Goal: Task Accomplishment & Management: Manage account settings

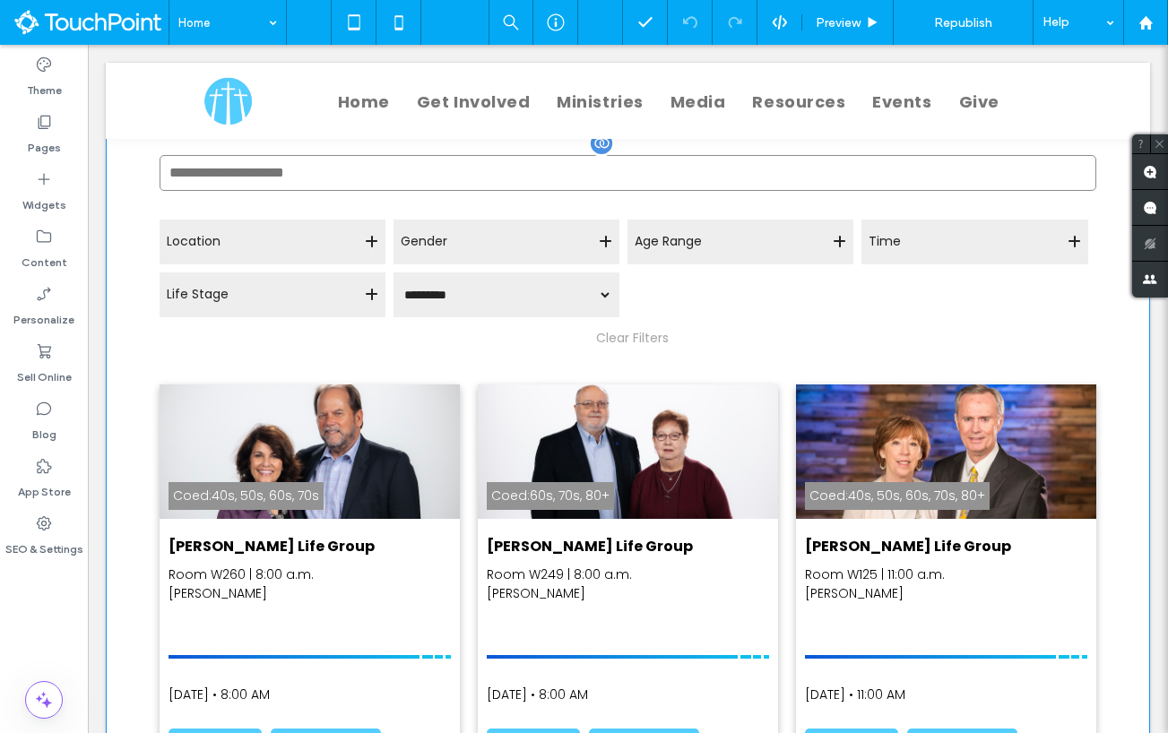
scroll to position [169, 0]
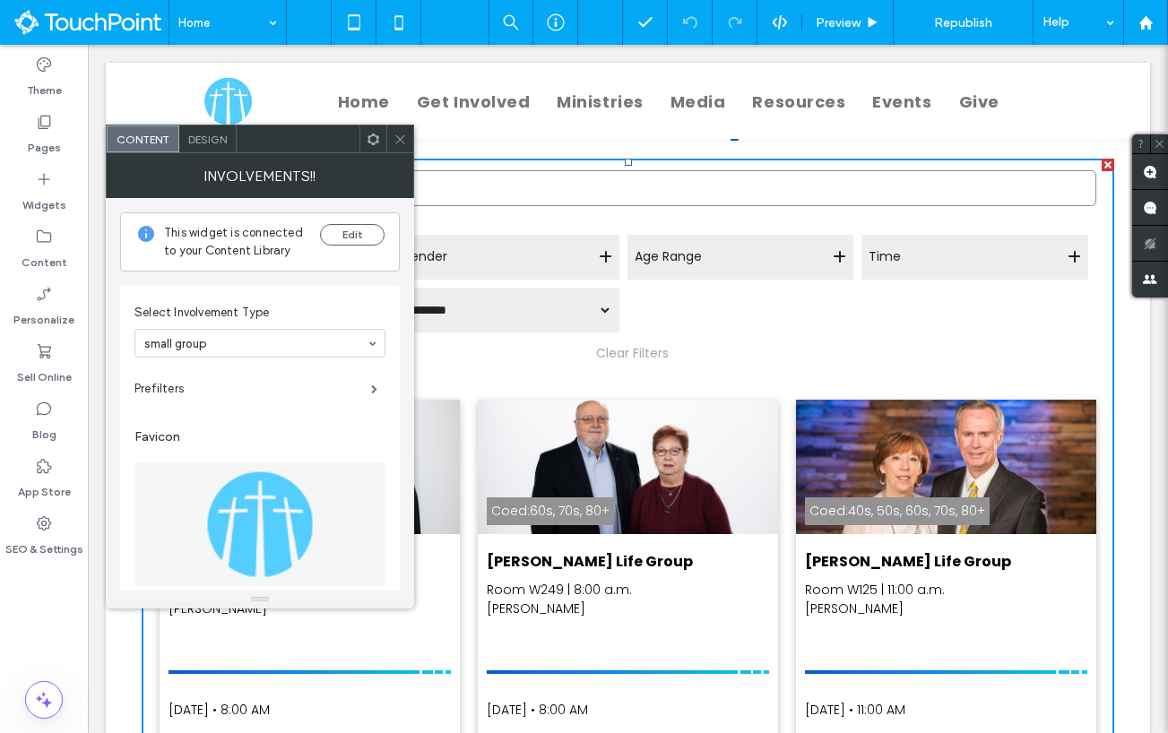
click at [379, 146] on span at bounding box center [373, 139] width 13 height 27
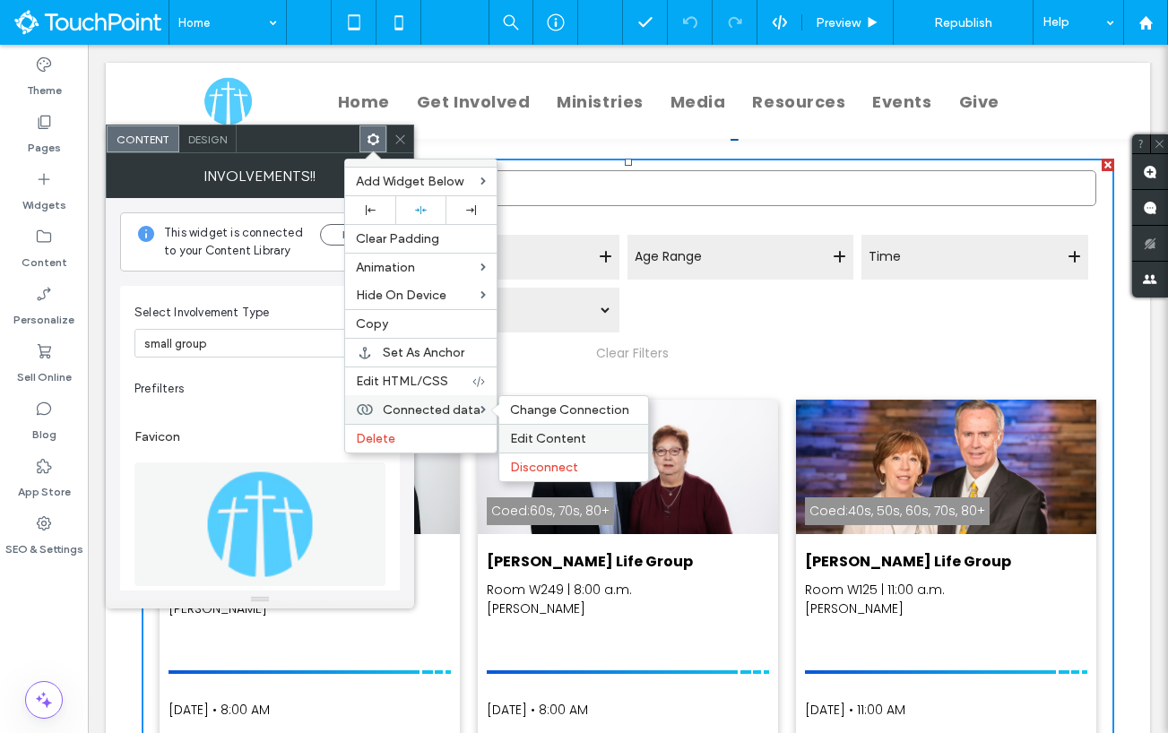
click at [534, 436] on span "Edit Content" at bounding box center [548, 438] width 76 height 15
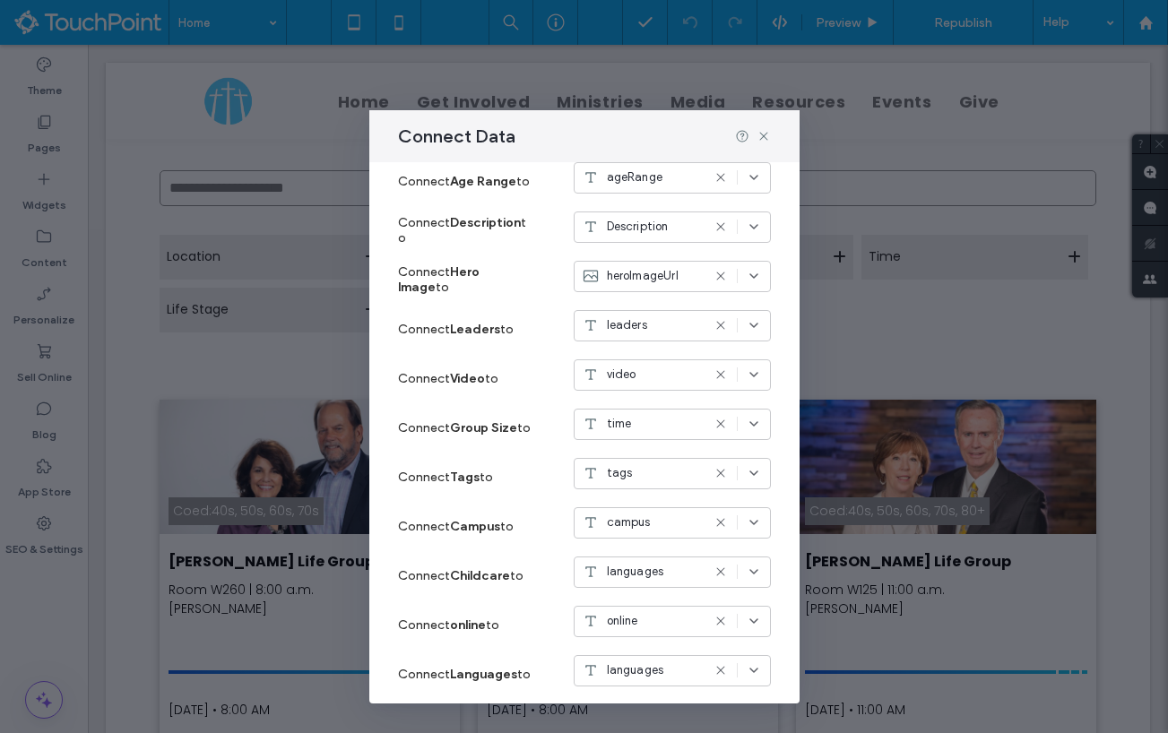
scroll to position [294, 0]
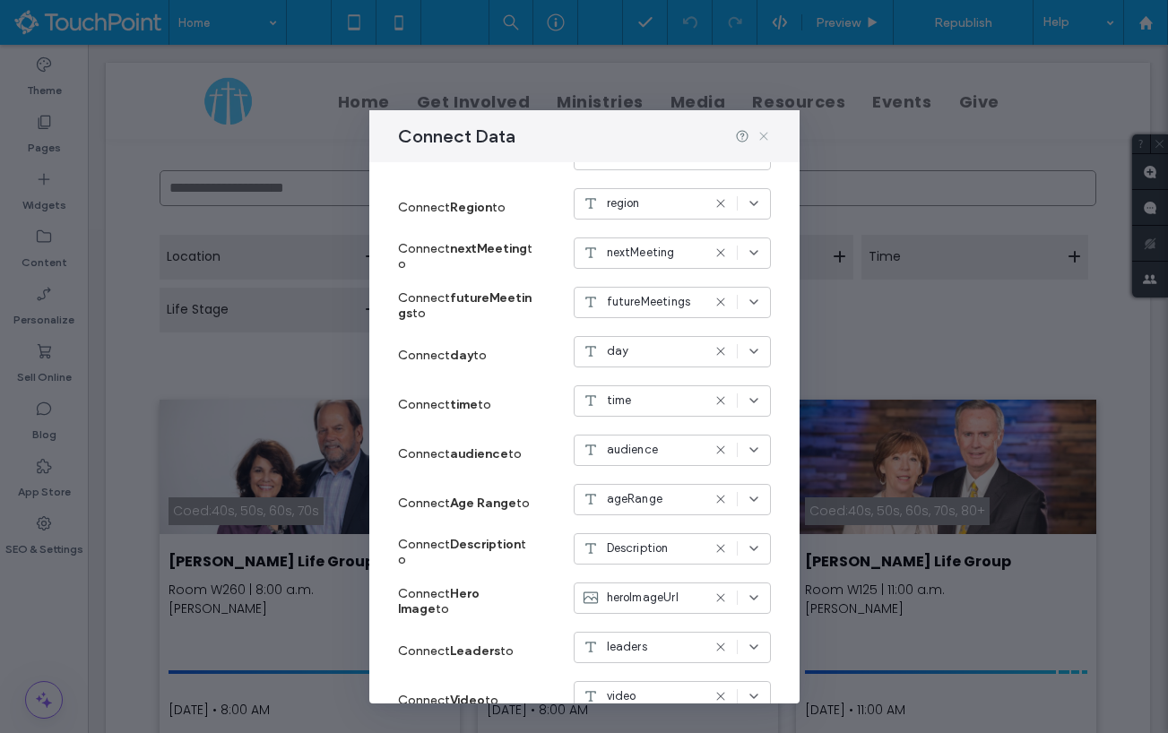
click at [767, 133] on icon at bounding box center [764, 136] width 14 height 14
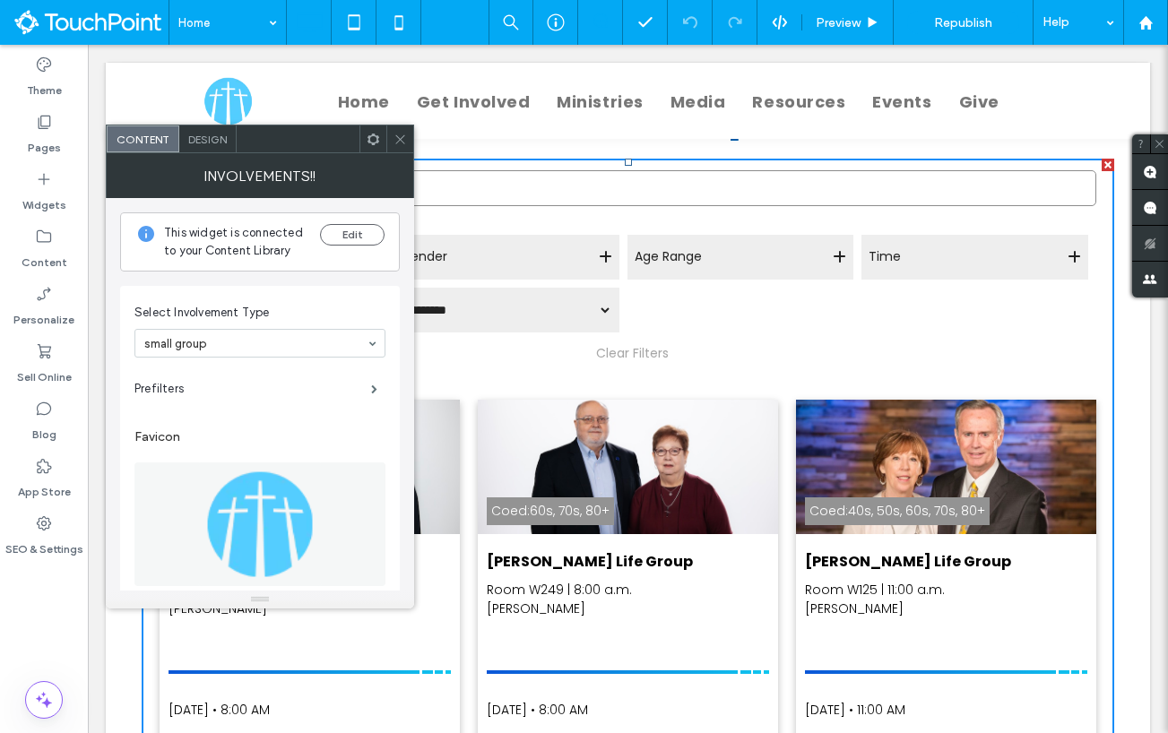
click at [372, 137] on icon at bounding box center [373, 139] width 13 height 13
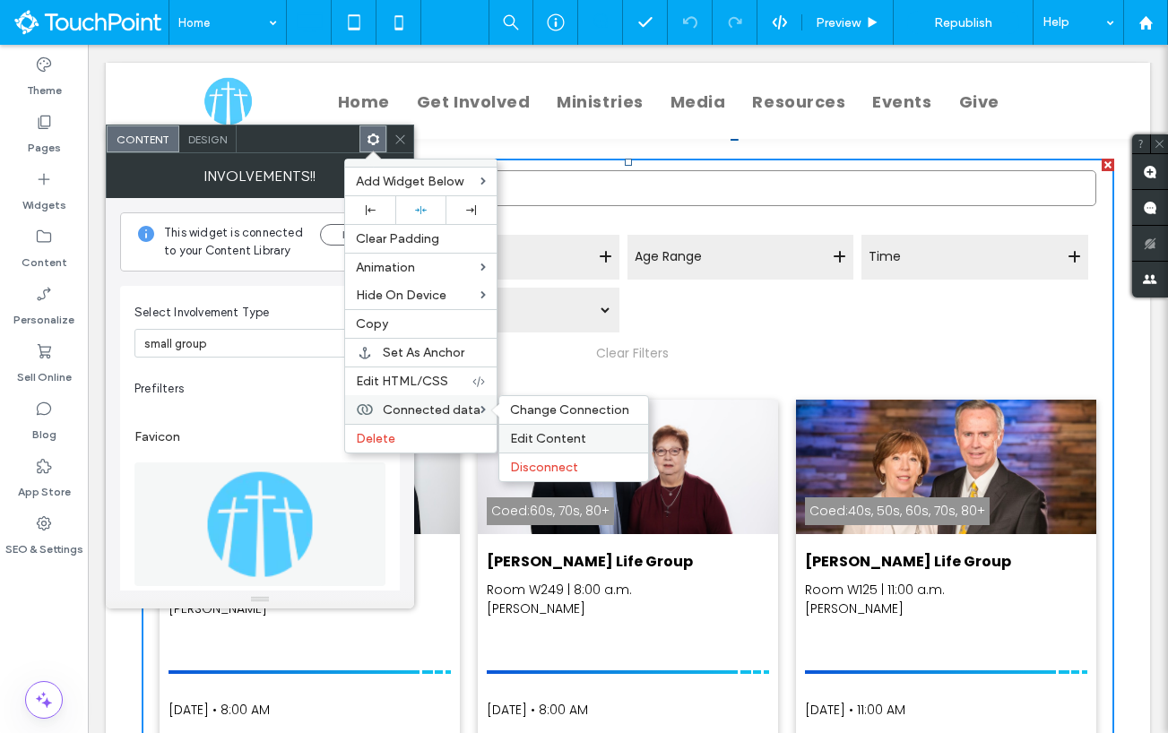
click at [536, 442] on span "Edit Content" at bounding box center [548, 438] width 76 height 15
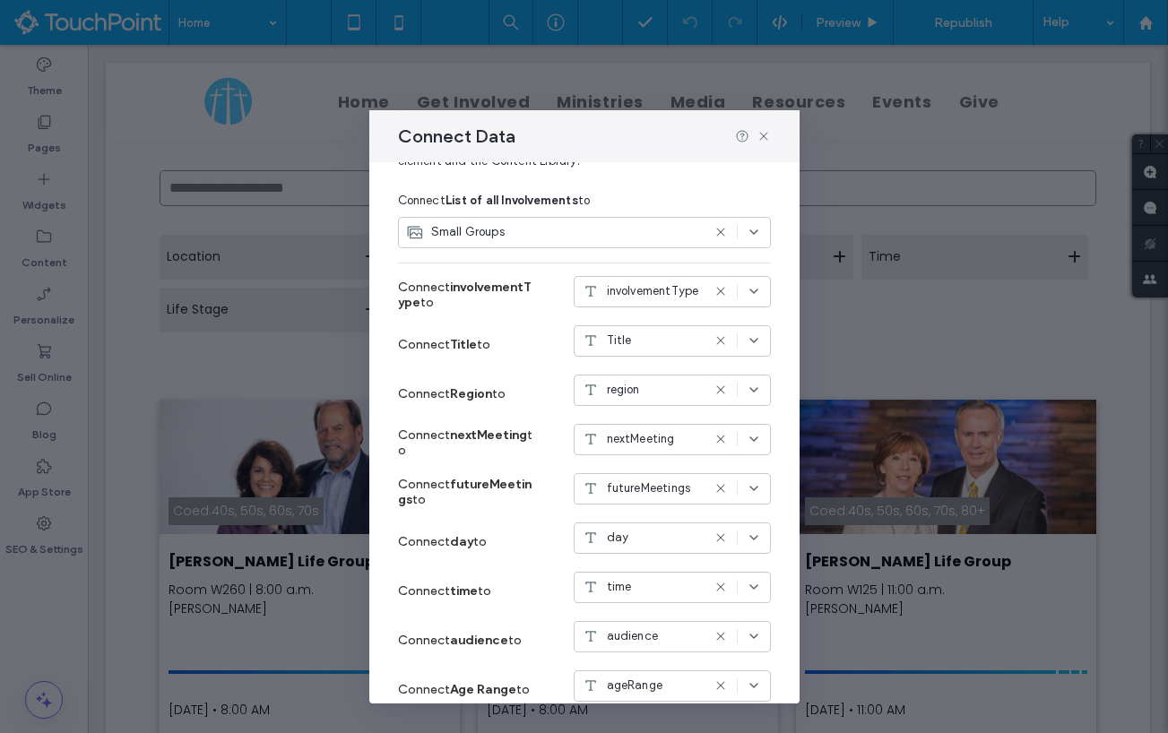
scroll to position [351, 0]
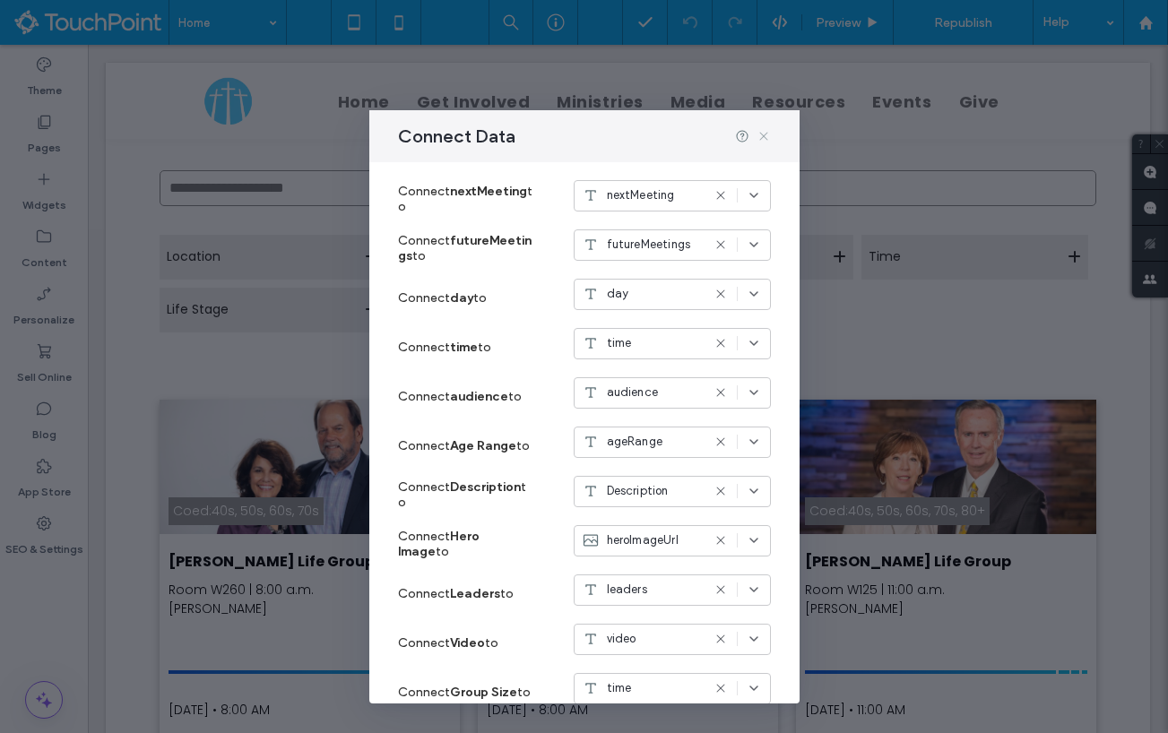
click at [765, 133] on icon at bounding box center [764, 136] width 14 height 14
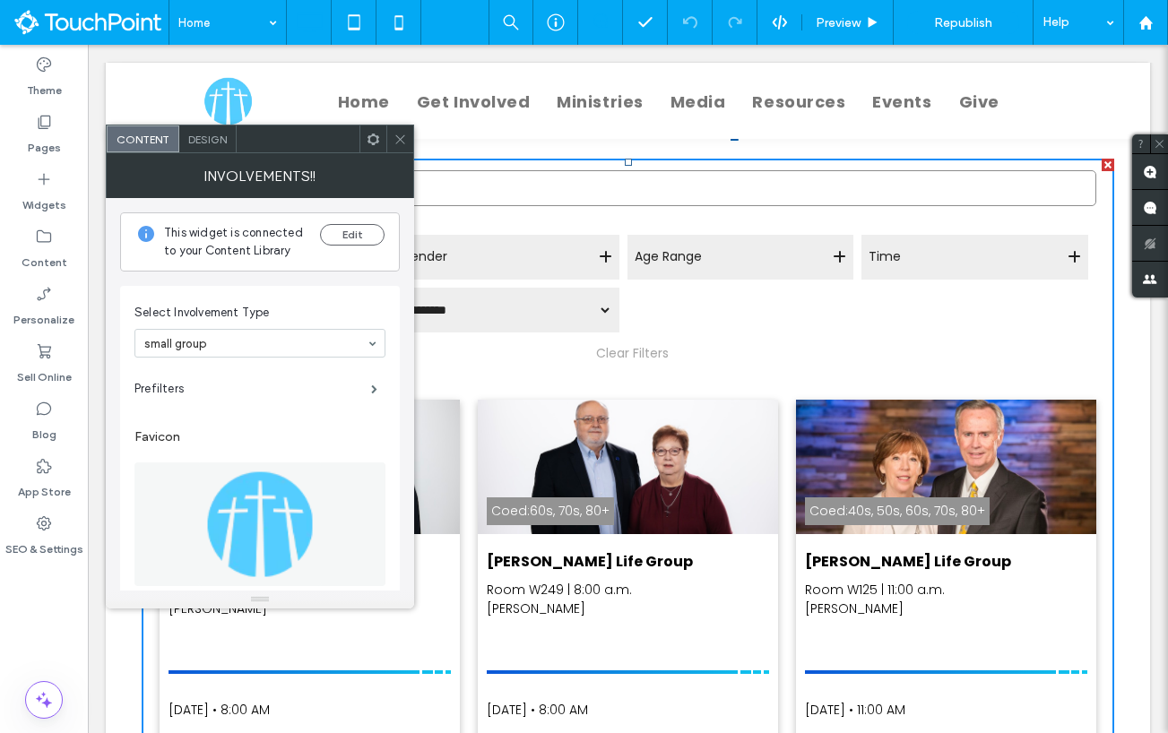
click at [372, 145] on span at bounding box center [373, 139] width 13 height 27
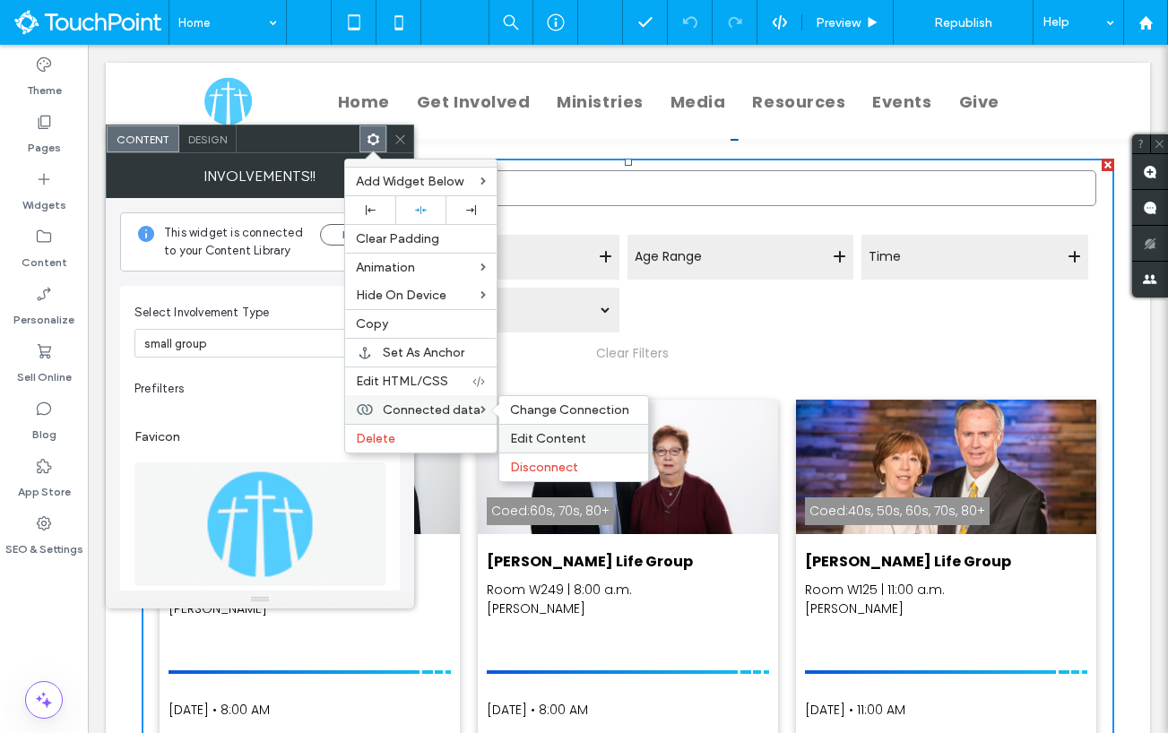
click at [534, 438] on span "Edit Content" at bounding box center [548, 438] width 76 height 15
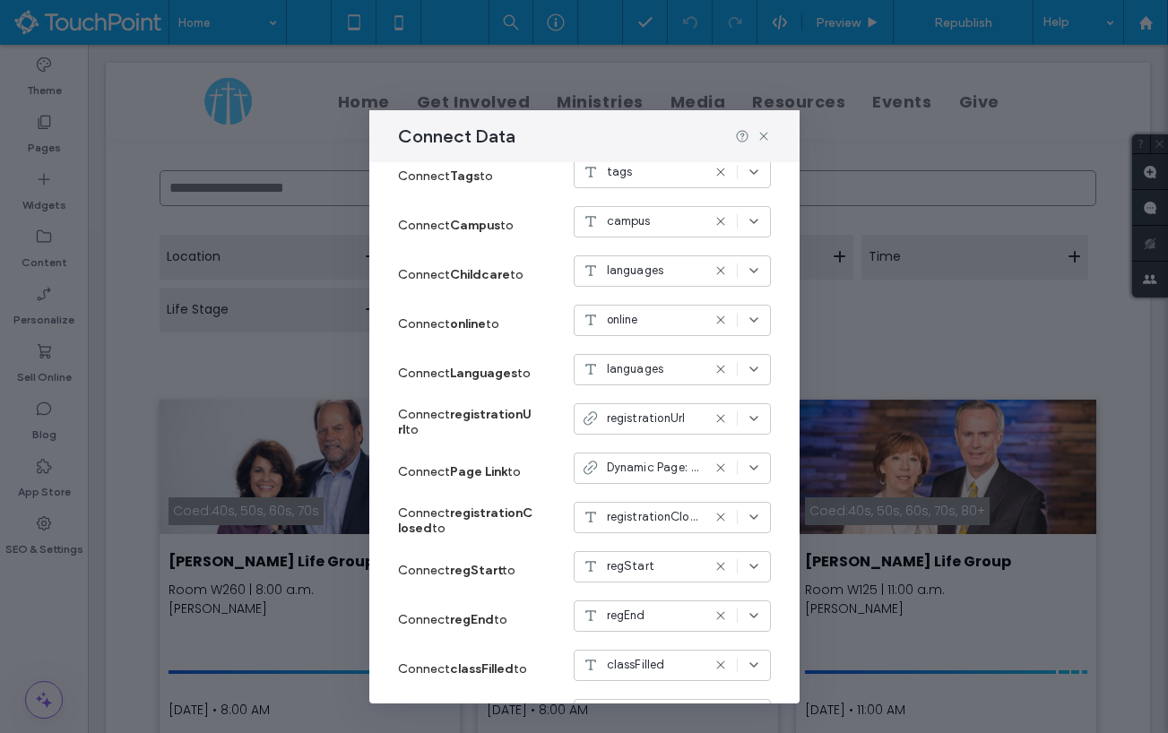
scroll to position [928, 0]
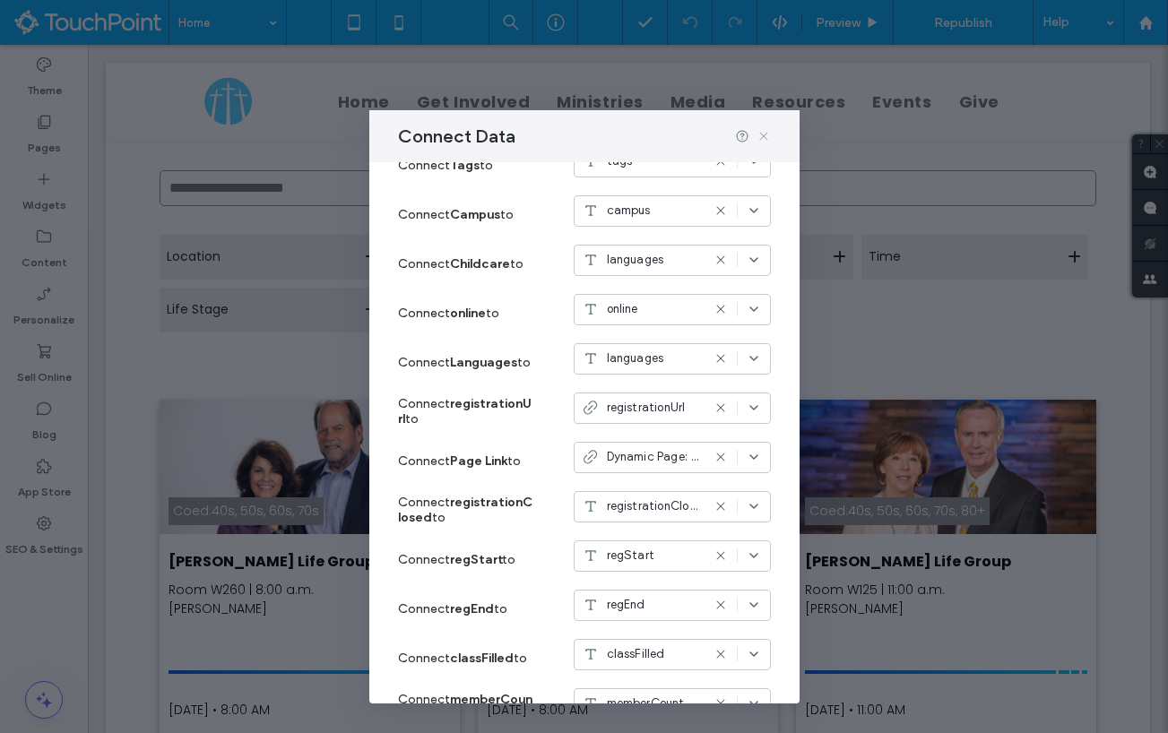
click at [764, 137] on icon at bounding box center [764, 136] width 14 height 14
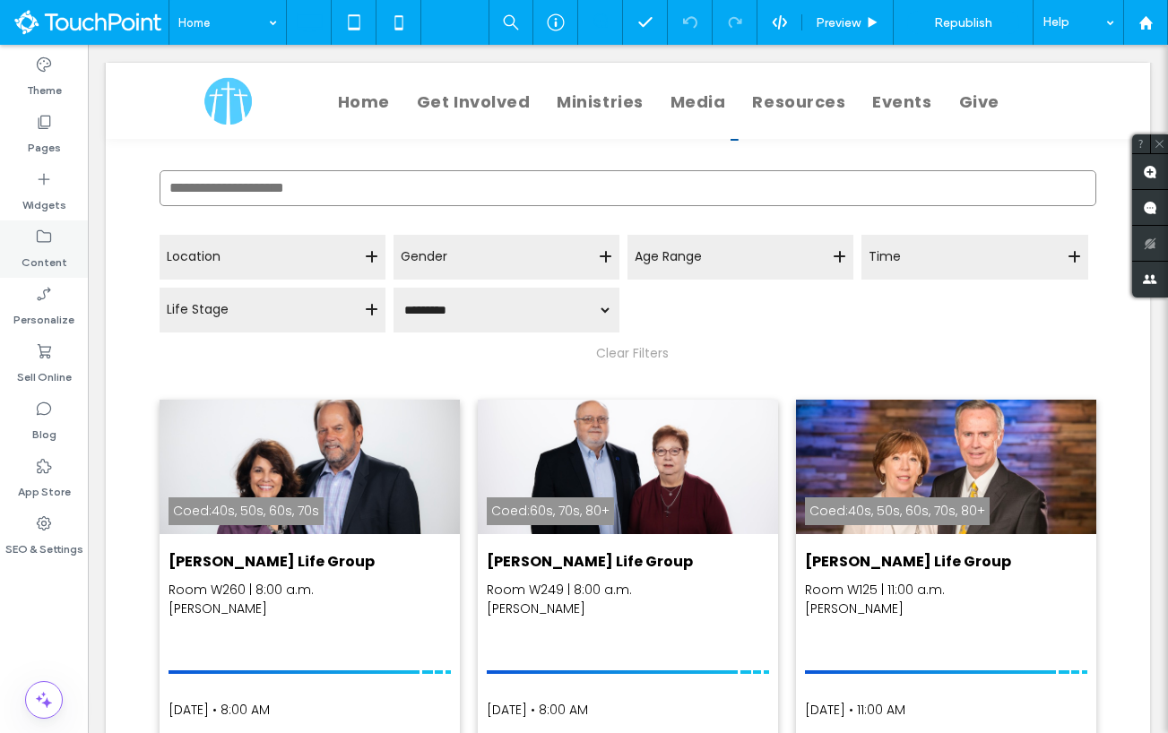
click at [43, 232] on use at bounding box center [44, 236] width 14 height 13
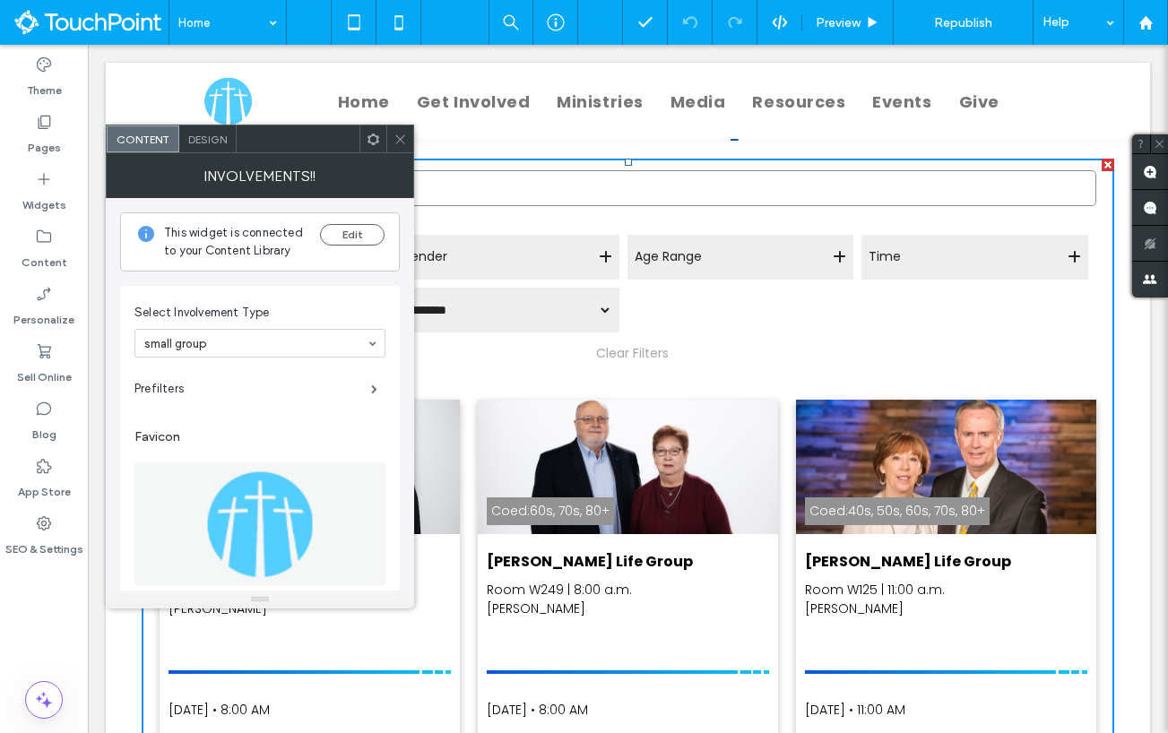
click at [369, 133] on icon at bounding box center [373, 139] width 13 height 13
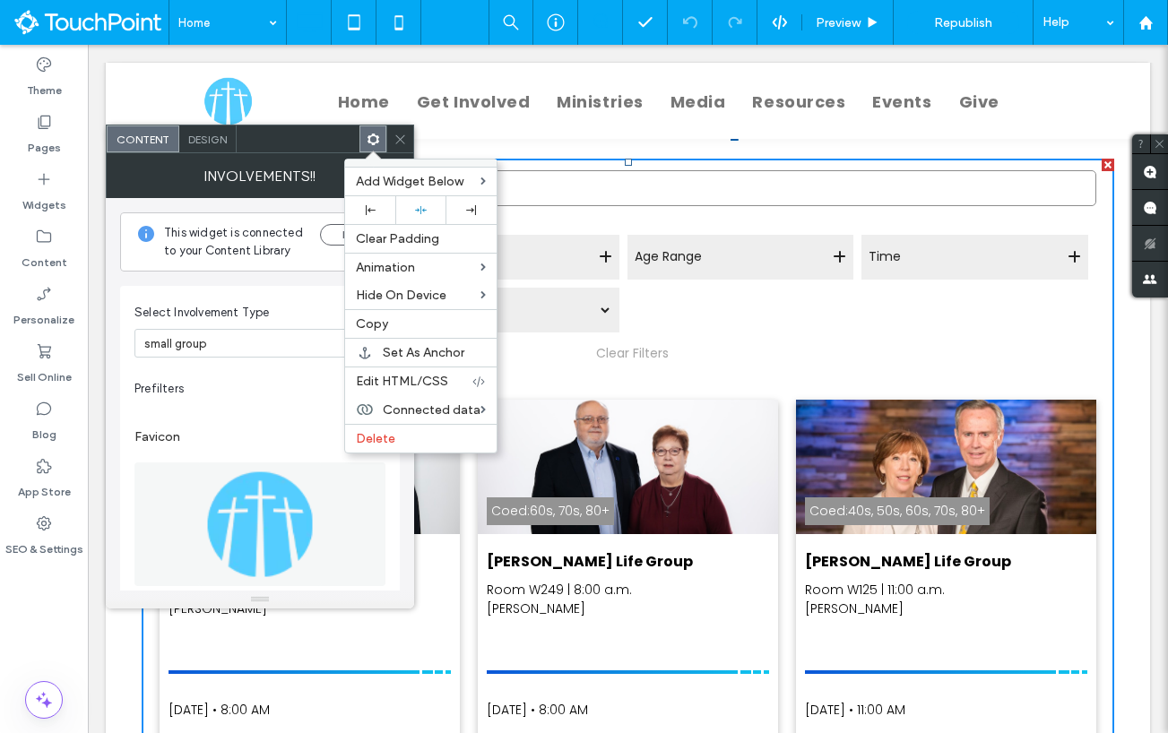
click at [288, 450] on label "Favicon" at bounding box center [259, 436] width 251 height 33
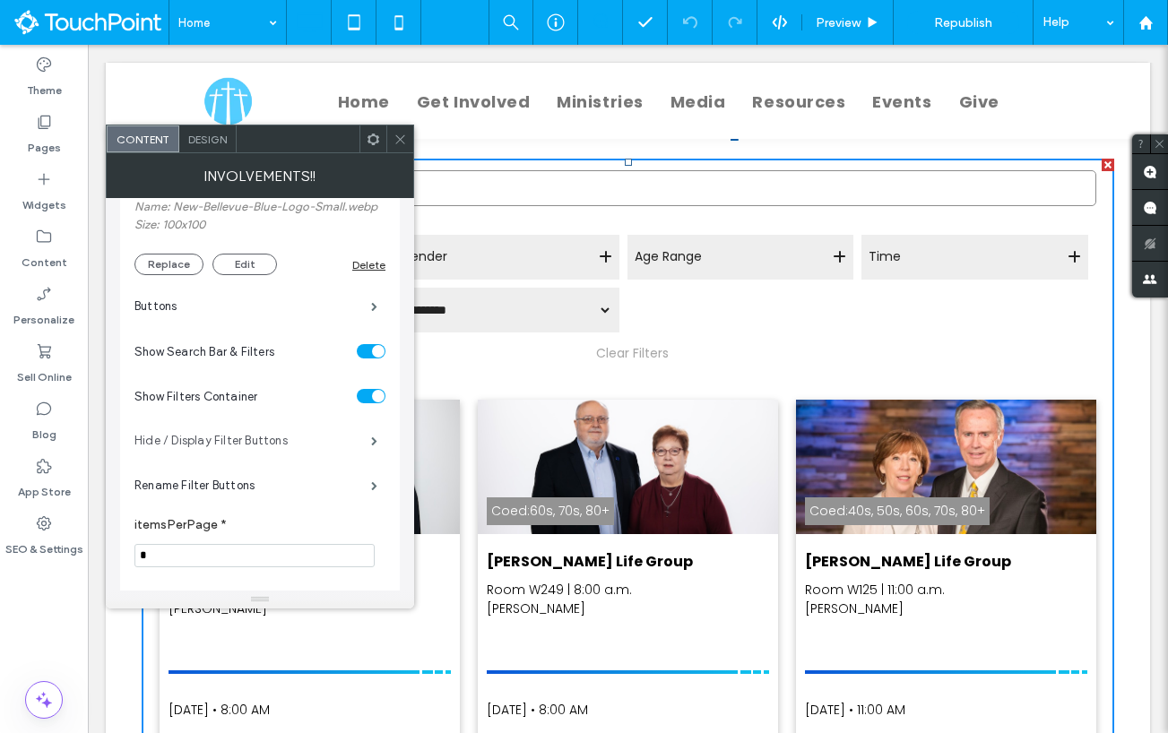
scroll to position [394, 0]
click at [277, 445] on label "Hide / Display Filter Buttons" at bounding box center [252, 442] width 237 height 36
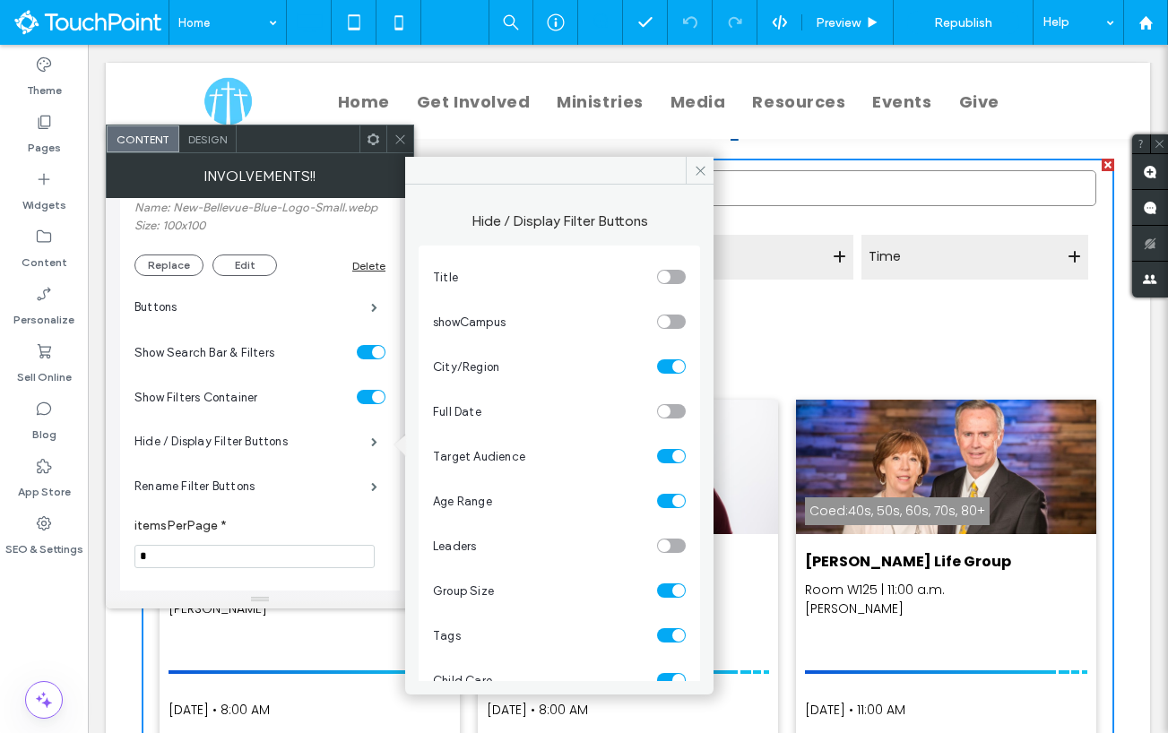
scroll to position [30, 0]
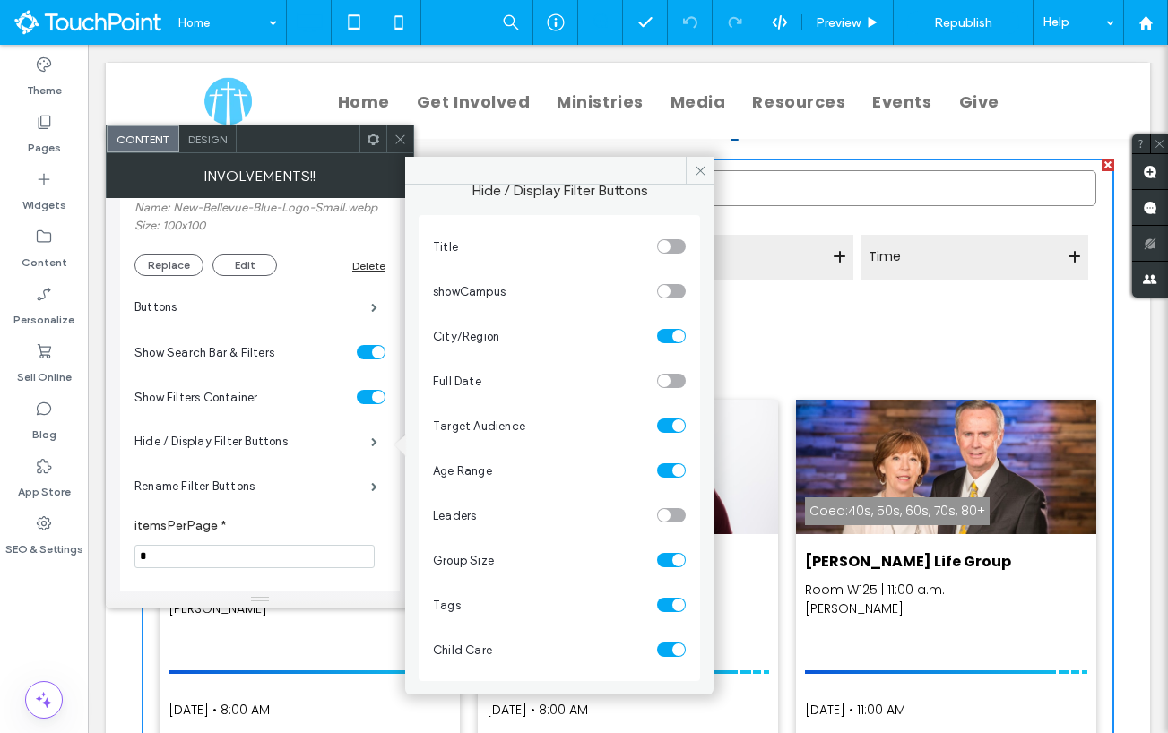
click at [661, 517] on div "toggle" at bounding box center [671, 515] width 29 height 14
click at [368, 138] on use at bounding box center [374, 139] width 12 height 12
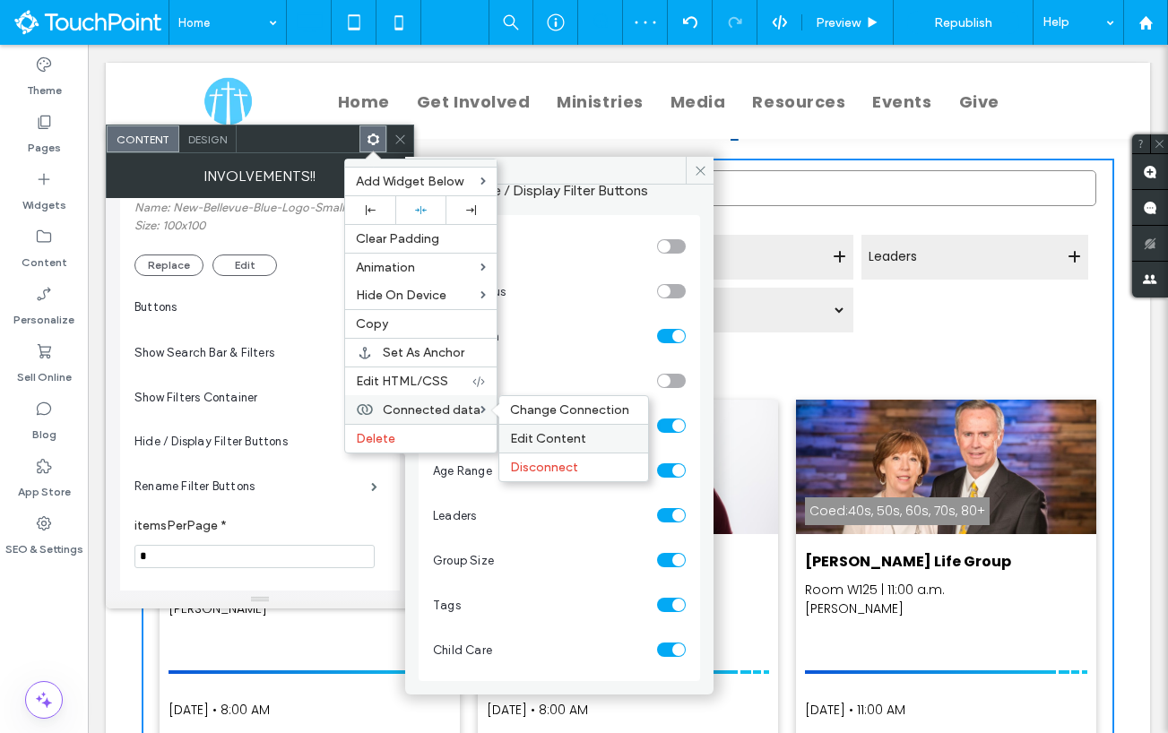
click at [528, 434] on span "Edit Content" at bounding box center [548, 438] width 76 height 15
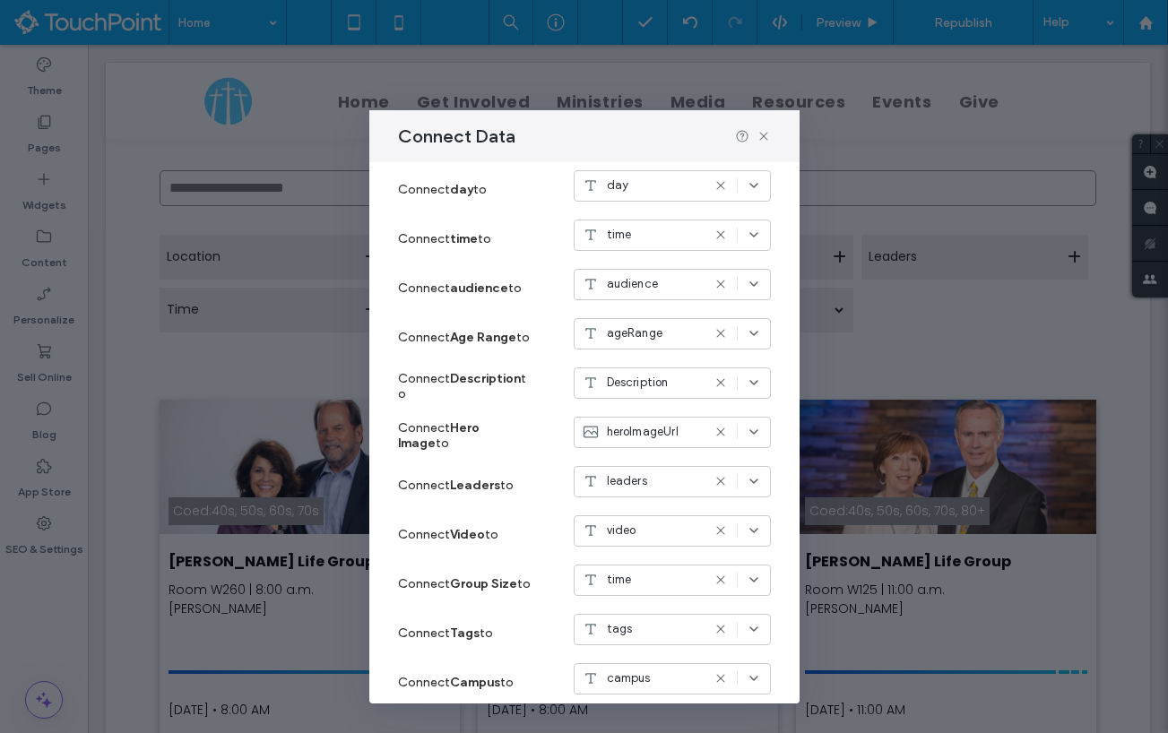
scroll to position [473, 0]
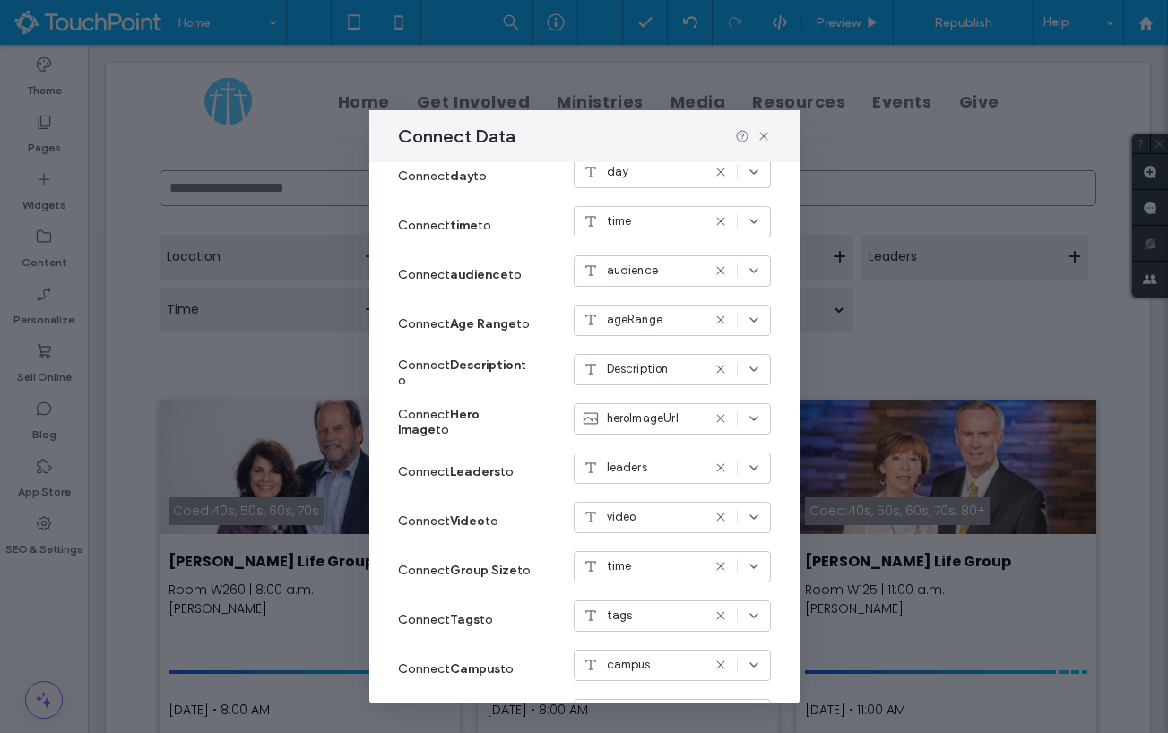
click at [719, 464] on icon at bounding box center [721, 468] width 14 height 14
click at [685, 464] on div "Select an option" at bounding box center [662, 468] width 160 height 18
click at [671, 594] on div "languages" at bounding box center [672, 603] width 195 height 31
click at [760, 136] on icon at bounding box center [764, 136] width 14 height 14
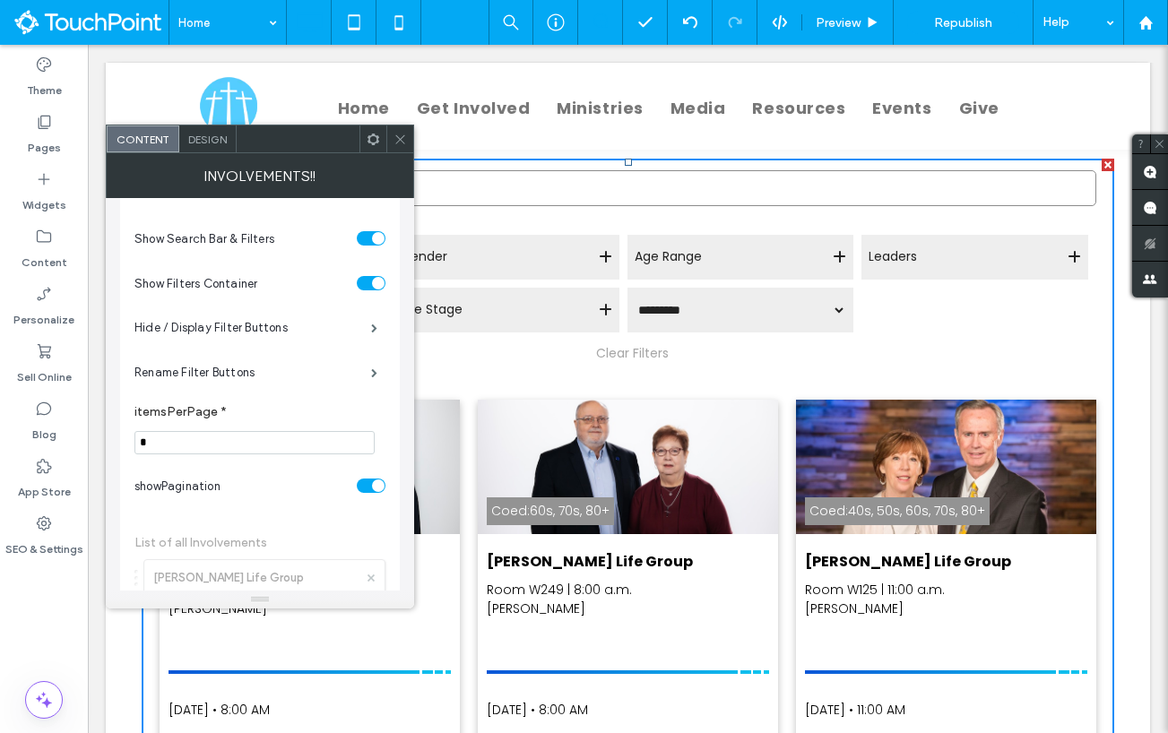
scroll to position [509, 0]
click at [299, 333] on label "Hide / Display Filter Buttons" at bounding box center [252, 327] width 237 height 36
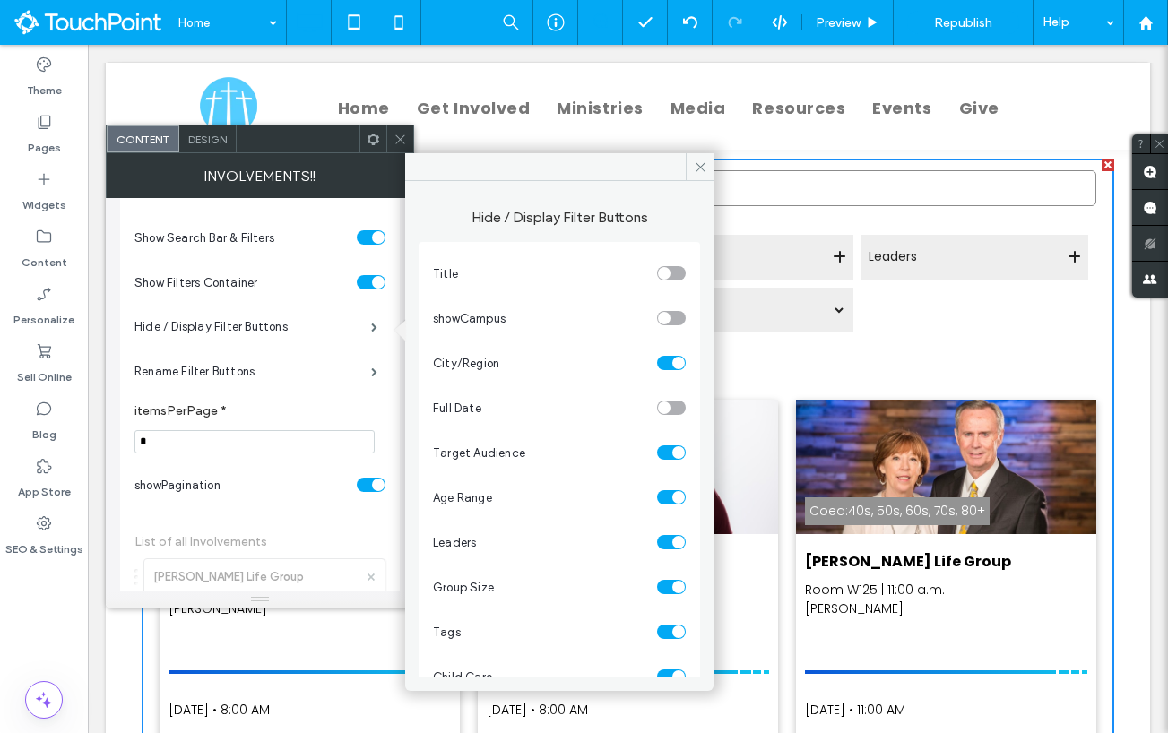
scroll to position [30, 0]
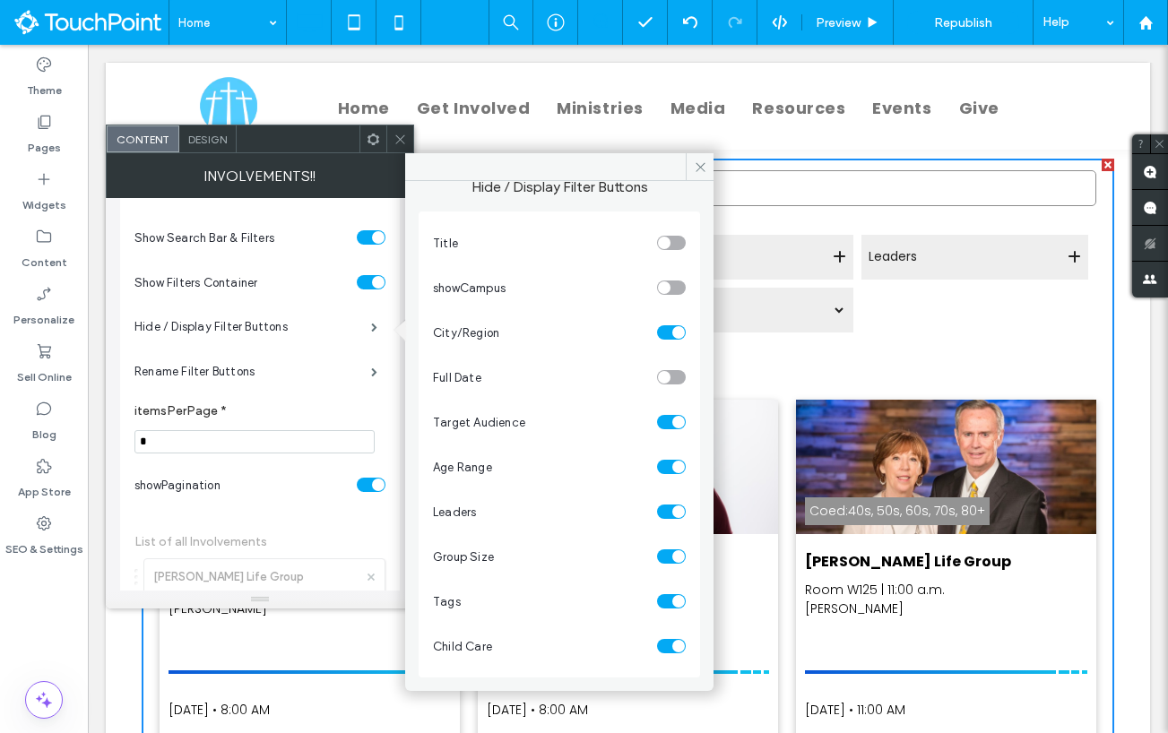
click at [659, 652] on div "toggle" at bounding box center [671, 646] width 29 height 14
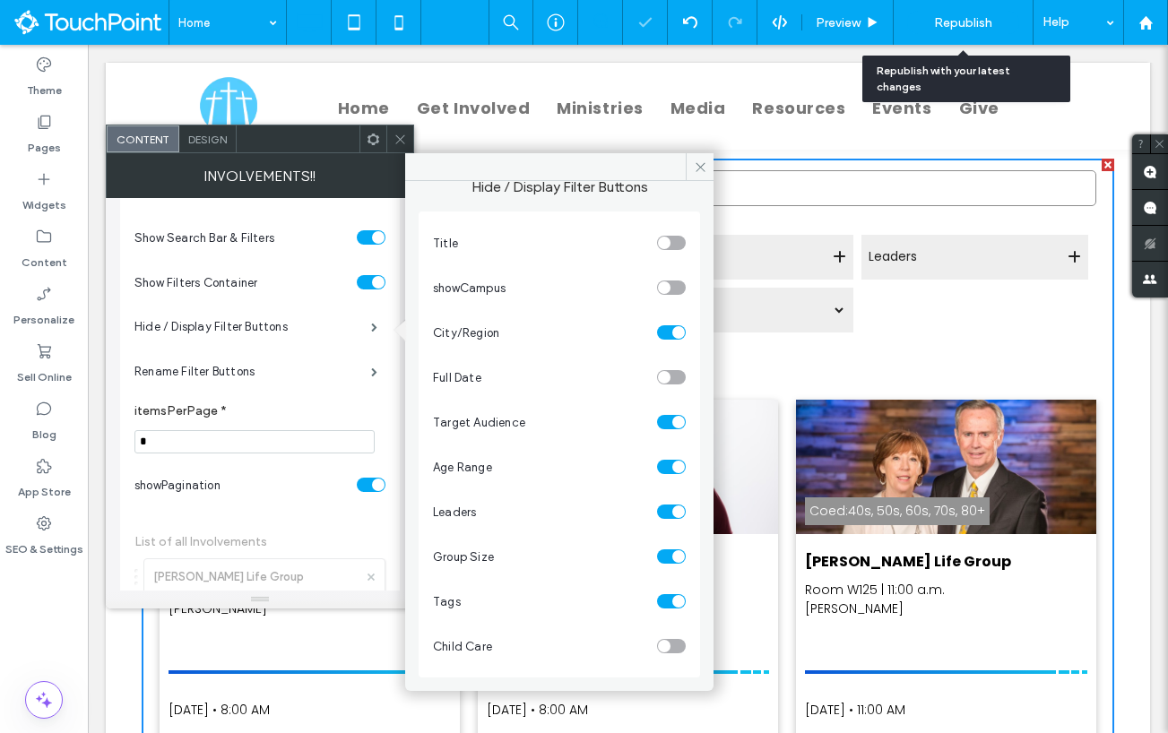
click at [961, 21] on span "Republish" at bounding box center [963, 22] width 58 height 15
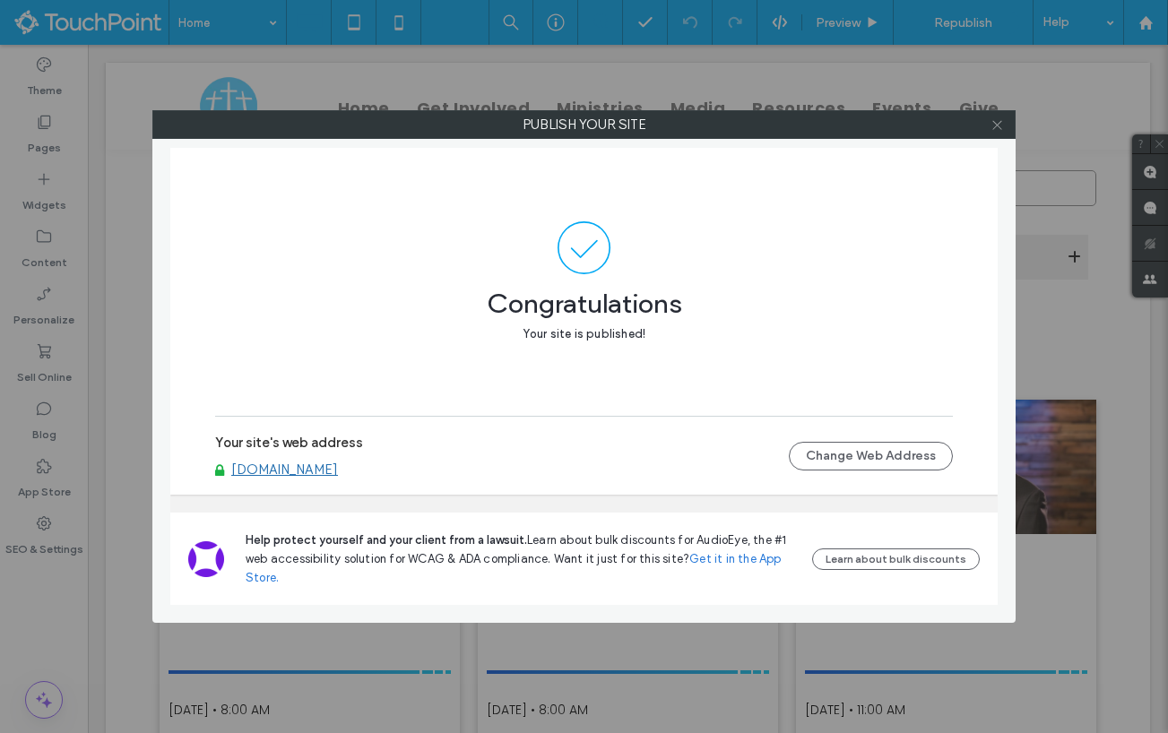
click at [996, 128] on icon at bounding box center [997, 124] width 13 height 13
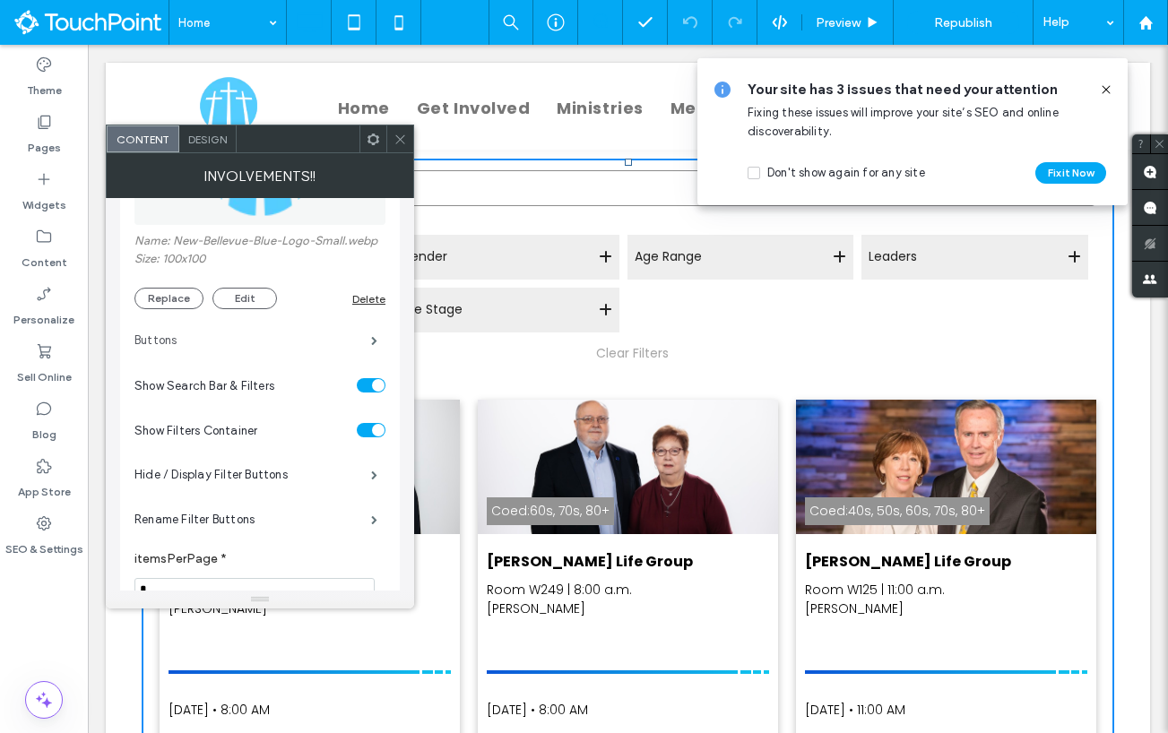
scroll to position [385, 0]
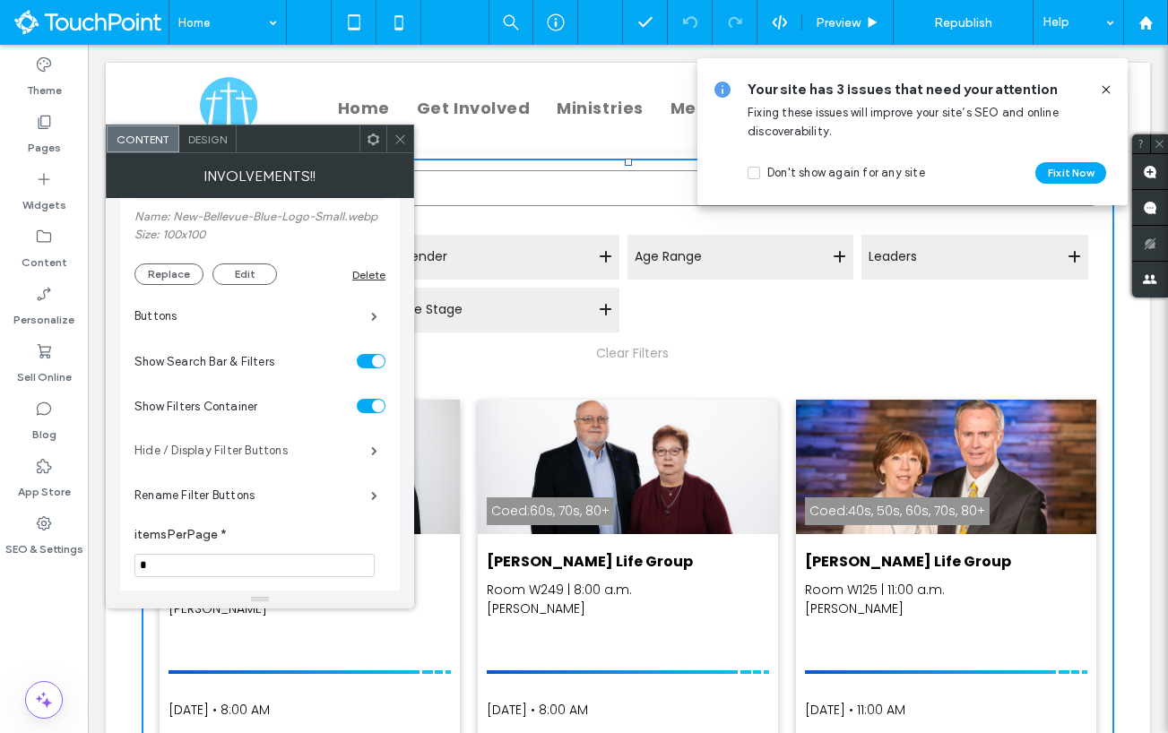
click at [259, 448] on label "Hide / Display Filter Buttons" at bounding box center [252, 451] width 237 height 36
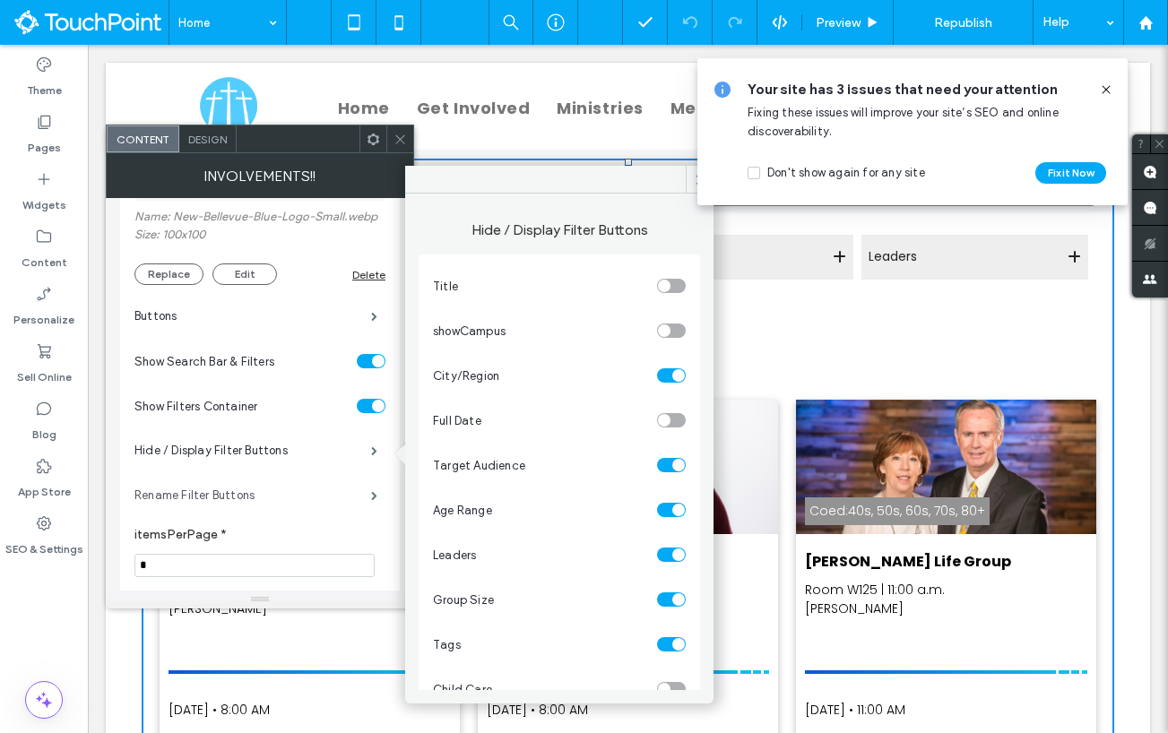
click at [245, 498] on label "Rename Filter Buttons" at bounding box center [252, 496] width 237 height 36
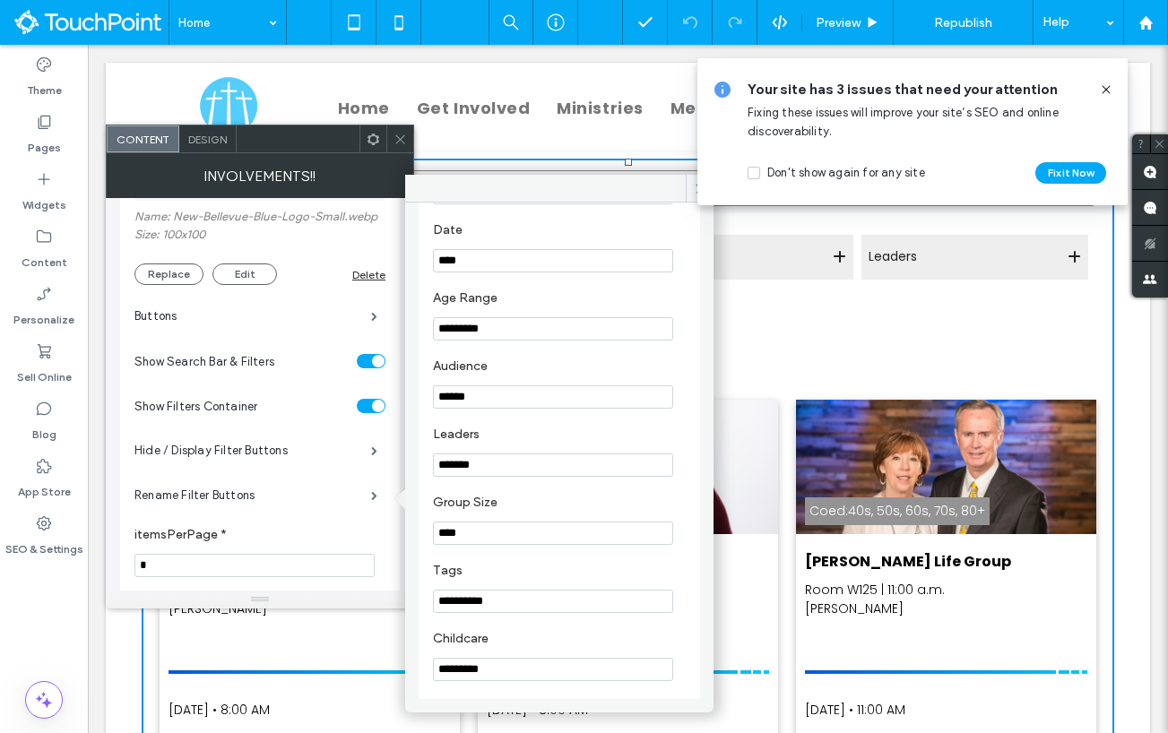
scroll to position [281, 0]
drag, startPoint x: 497, startPoint y: 461, endPoint x: 447, endPoint y: 460, distance: 49.3
click at [447, 460] on input "*******" at bounding box center [553, 465] width 240 height 23
type input "*********"
click at [526, 439] on section "Leaders *********" at bounding box center [559, 452] width 253 height 68
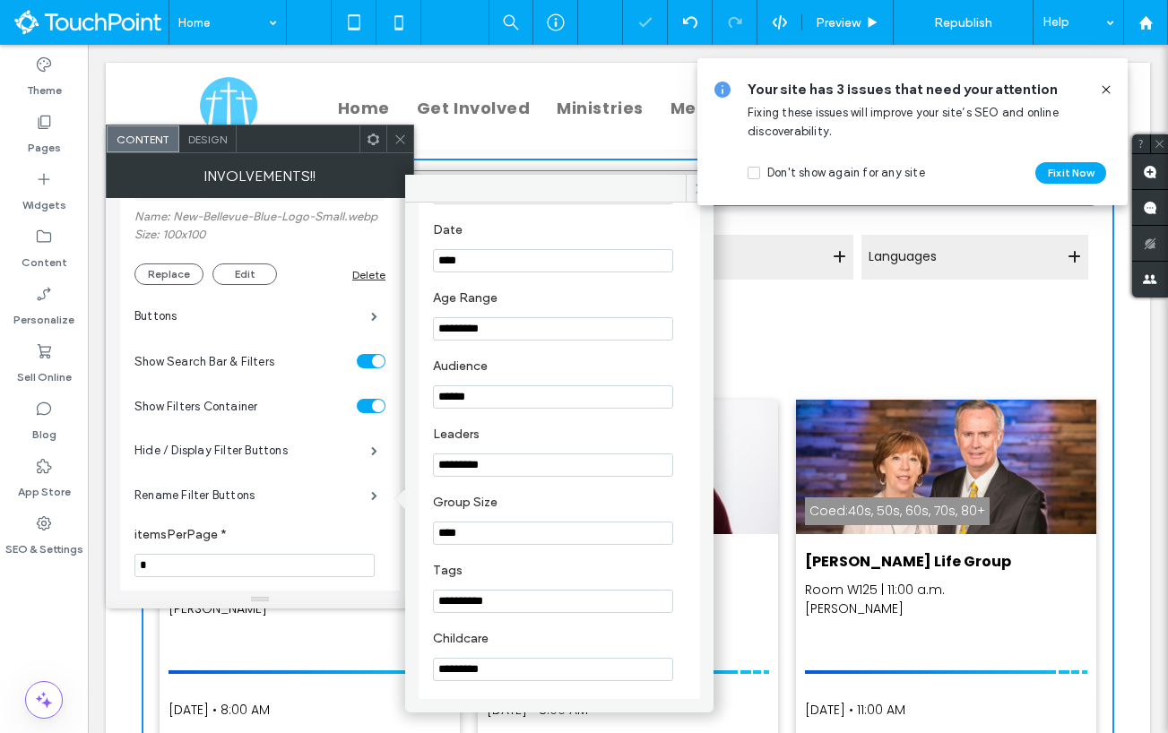
click at [1104, 98] on span at bounding box center [1106, 90] width 14 height 20
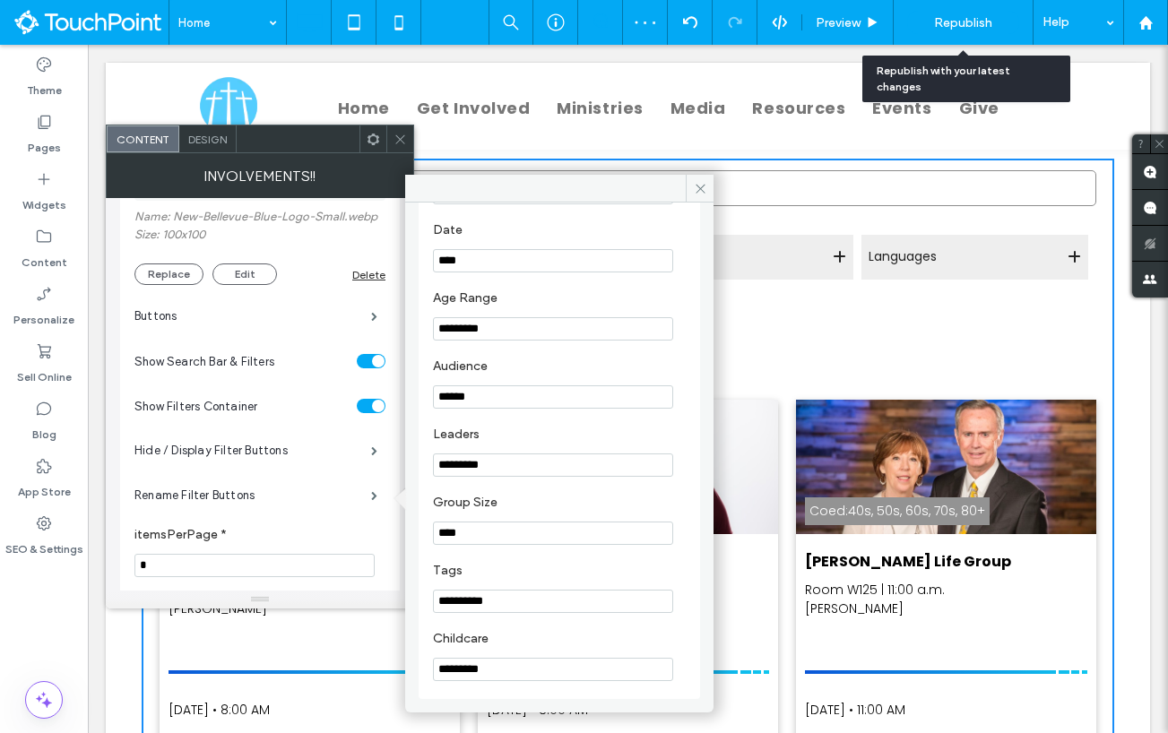
click at [983, 24] on span "Republish" at bounding box center [963, 22] width 58 height 15
